Goal: Check status

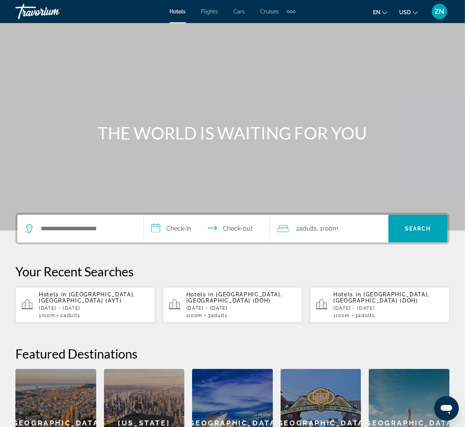
click at [435, 13] on span "ZN" at bounding box center [440, 12] width 10 height 8
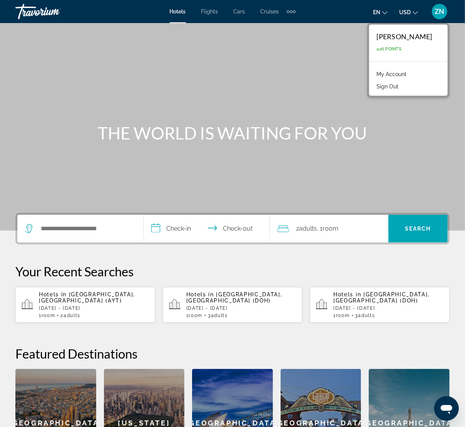
click at [395, 70] on link "My Account" at bounding box center [392, 74] width 38 height 10
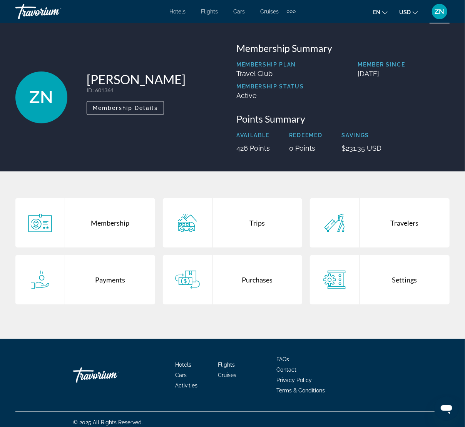
click at [233, 271] on div "Purchases" at bounding box center [257, 279] width 90 height 49
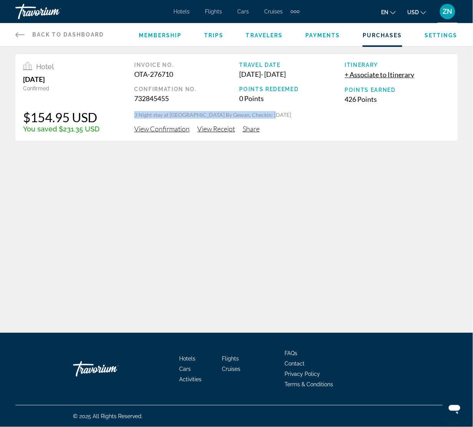
drag, startPoint x: 131, startPoint y: 114, endPoint x: 272, endPoint y: 115, distance: 141.6
click at [272, 115] on div "Hotel [DATE] Confirmed $154.95 USD You saved $231.35 USD Invoice No. OTA-276710…" at bounding box center [236, 97] width 442 height 87
copy div "Invoice No. OTA-276710"
drag, startPoint x: 130, startPoint y: 60, endPoint x: 175, endPoint y: 88, distance: 53.7
click at [175, 80] on div "Hotel [DATE] Confirmed $154.95 USD You saved $231.35 USD Invoice No. OTA-276710…" at bounding box center [236, 97] width 442 height 87
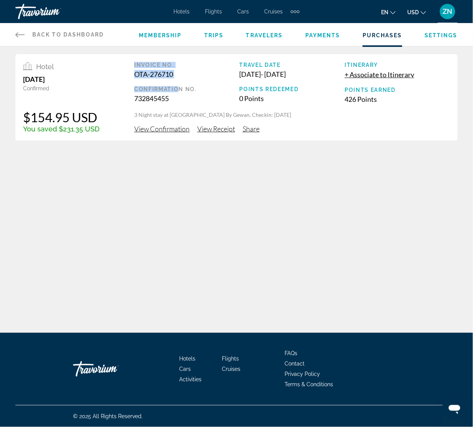
copy div "Invoice No. OTA-276710 Confirmatio"
copy div "Travel Date [DATE] - [DATE]"
copy div "Travel Date [DATE] - [DATE] Points Redeemed"
drag, startPoint x: 240, startPoint y: 62, endPoint x: 281, endPoint y: 128, distance: 78.1
click at [310, 92] on div "Travel Date [DATE] - [DATE] Points Redeemed 0 Points" at bounding box center [292, 83] width 105 height 42
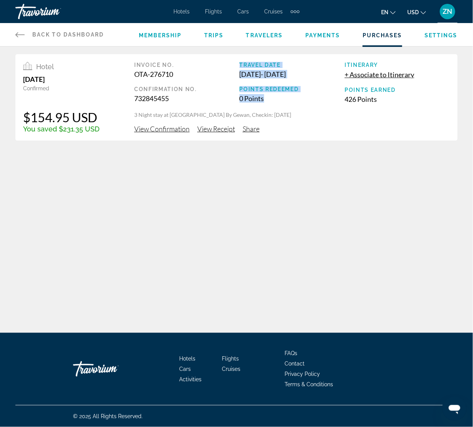
copy div "Travel Date [DATE] - [DATE] Points Redeemed 0 Points"
click at [341, 245] on div "Back to Dashboard Dashboard Membership Trips Travelers Payments Purchases Setti…" at bounding box center [236, 166] width 473 height 333
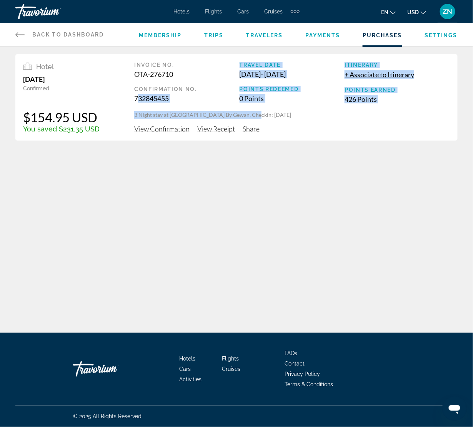
drag, startPoint x: 128, startPoint y: 110, endPoint x: 249, endPoint y: 113, distance: 120.4
click at [249, 113] on div "Hotel [DATE] Confirmed $154.95 USD You saved $231.35 USD Invoice No. OTA-276710…" at bounding box center [236, 97] width 442 height 87
click at [247, 113] on p "3 Night stay at [GEOGRAPHIC_DATA] By Gewan, Checkin: [DATE]" at bounding box center [292, 115] width 316 height 8
click at [122, 112] on div "Hotel [DATE] Confirmed $154.95 USD You saved $231.35 USD Invoice No. OTA-276710…" at bounding box center [236, 97] width 442 height 87
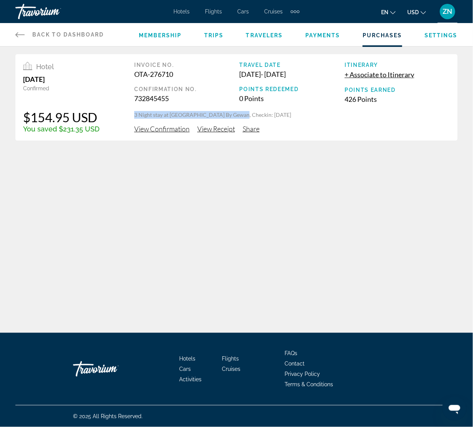
drag, startPoint x: 132, startPoint y: 114, endPoint x: 236, endPoint y: 116, distance: 103.9
click at [236, 116] on div "Hotel [DATE] Confirmed $154.95 USD You saved $231.35 USD Invoice No. OTA-276710…" at bounding box center [236, 97] width 442 height 87
copy p "3 Night stay at [GEOGRAPHIC_DATA], [GEOGRAPHIC_DATA]"
drag, startPoint x: 319, startPoint y: 212, endPoint x: 326, endPoint y: 209, distance: 7.6
click at [326, 209] on div "Back to Dashboard Dashboard Membership Trips Travelers Payments Purchases Setti…" at bounding box center [236, 166] width 473 height 333
